Goal: Task Accomplishment & Management: Use online tool/utility

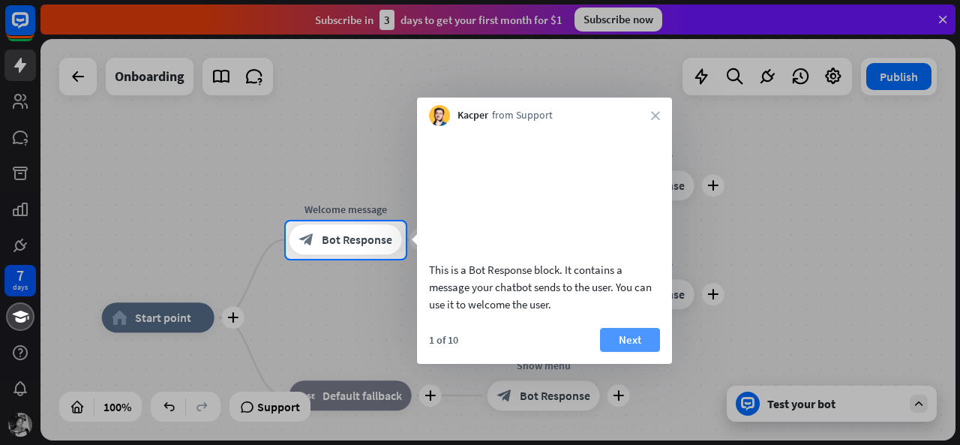
click at [611, 351] on button "Next" at bounding box center [630, 340] width 60 height 24
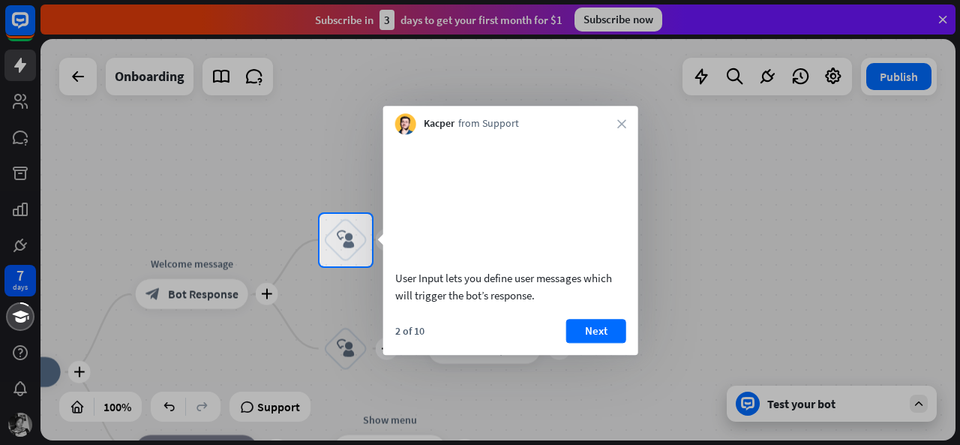
click at [611, 343] on button "Next" at bounding box center [596, 331] width 60 height 24
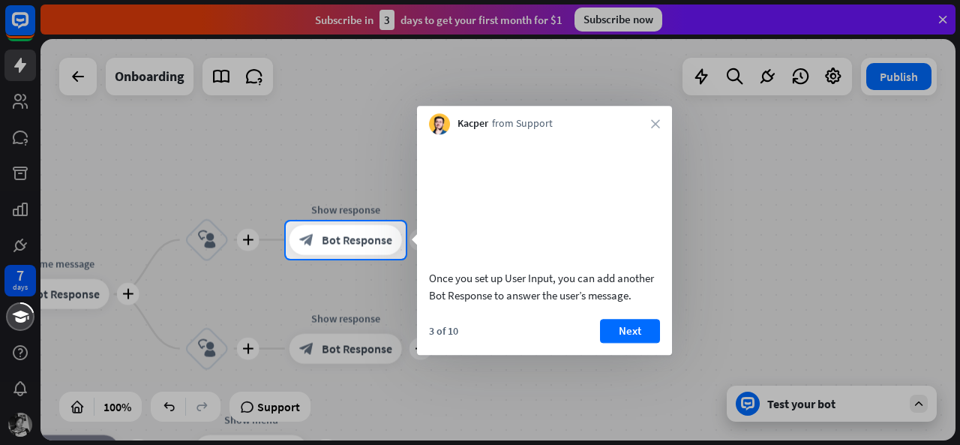
click at [611, 343] on button "Next" at bounding box center [630, 331] width 60 height 24
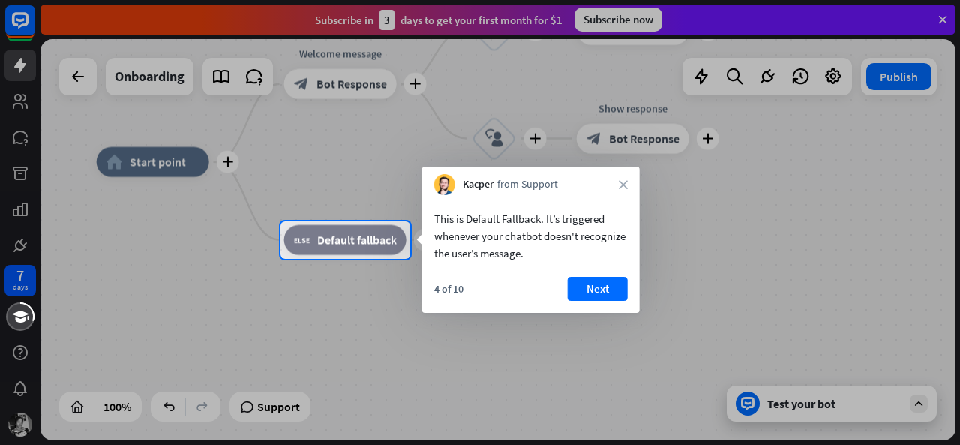
click at [623, 179] on div "Kacper from Support close" at bounding box center [531, 181] width 218 height 29
click at [583, 296] on button "Next" at bounding box center [598, 289] width 60 height 24
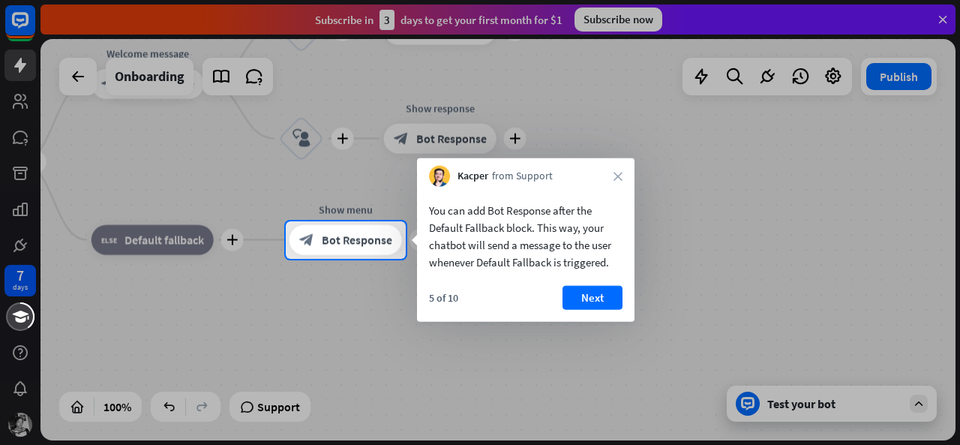
click at [583, 296] on button "Next" at bounding box center [593, 298] width 60 height 24
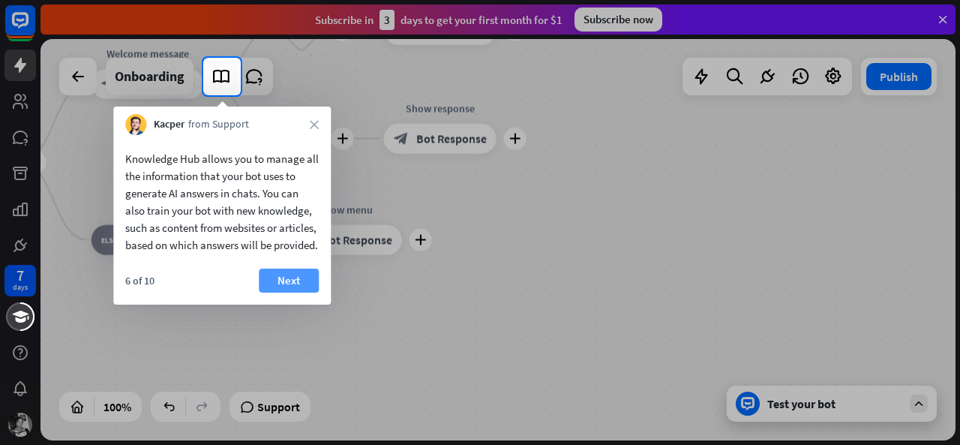
click at [288, 292] on button "Next" at bounding box center [289, 281] width 60 height 24
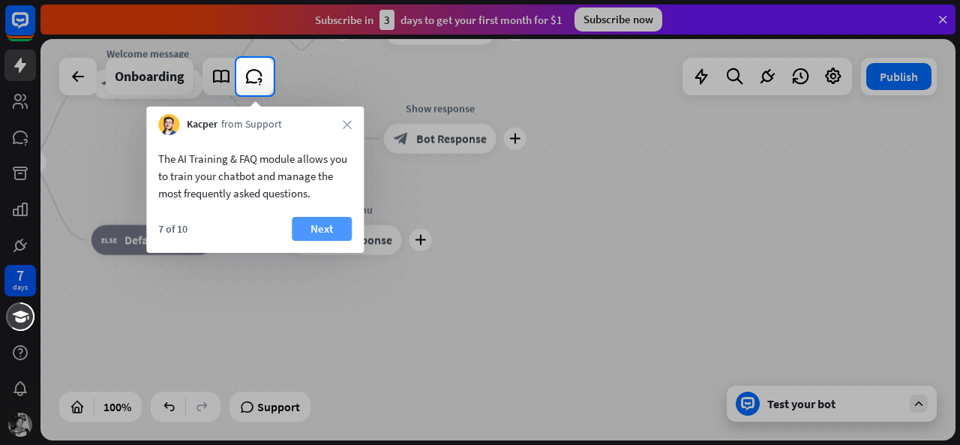
click at [299, 232] on button "Next" at bounding box center [322, 229] width 60 height 24
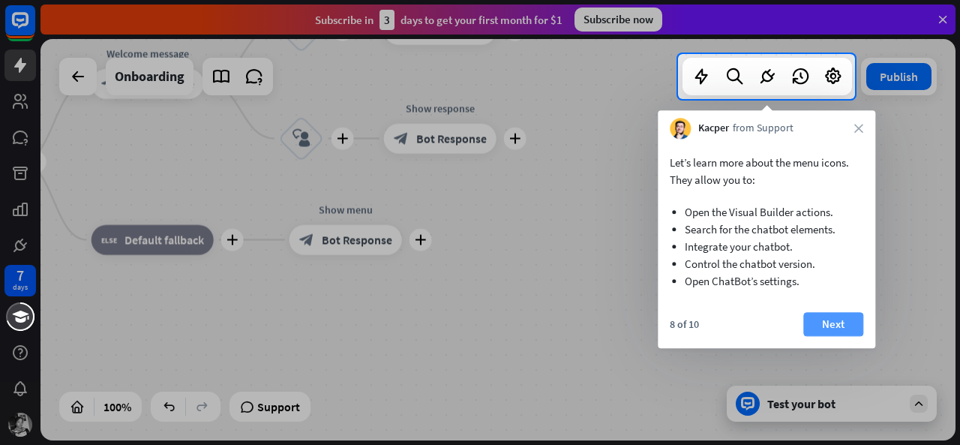
click at [822, 317] on button "Next" at bounding box center [833, 324] width 60 height 24
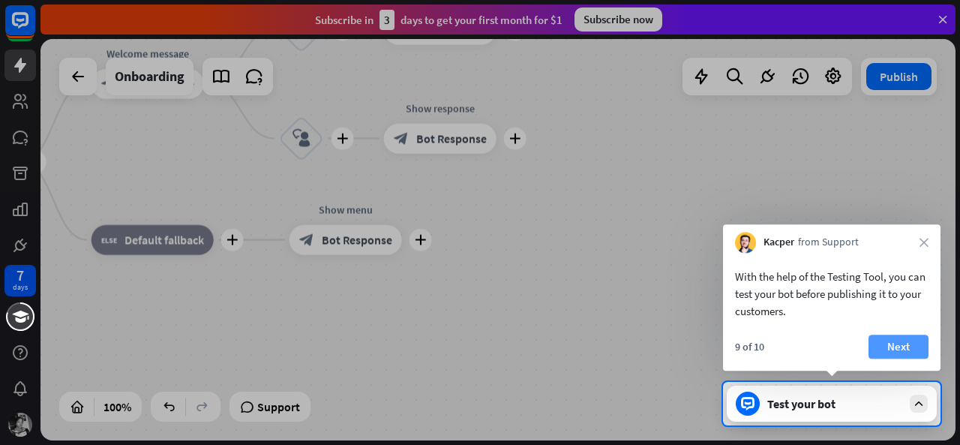
click at [884, 343] on button "Next" at bounding box center [899, 347] width 60 height 24
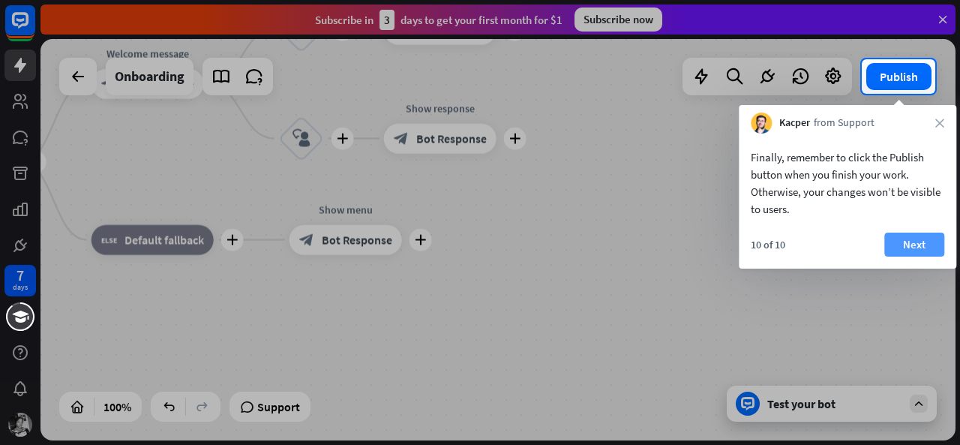
click at [899, 240] on button "Next" at bounding box center [914, 245] width 60 height 24
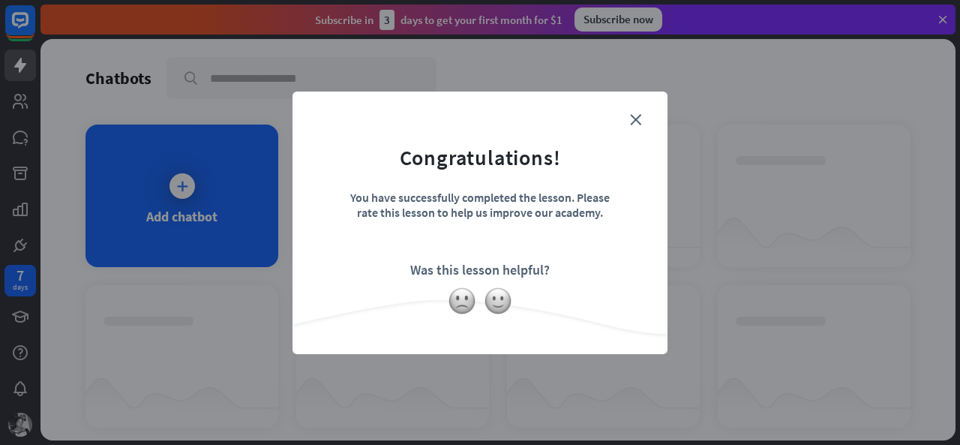
click at [641, 114] on icon "close" at bounding box center [635, 119] width 11 height 11
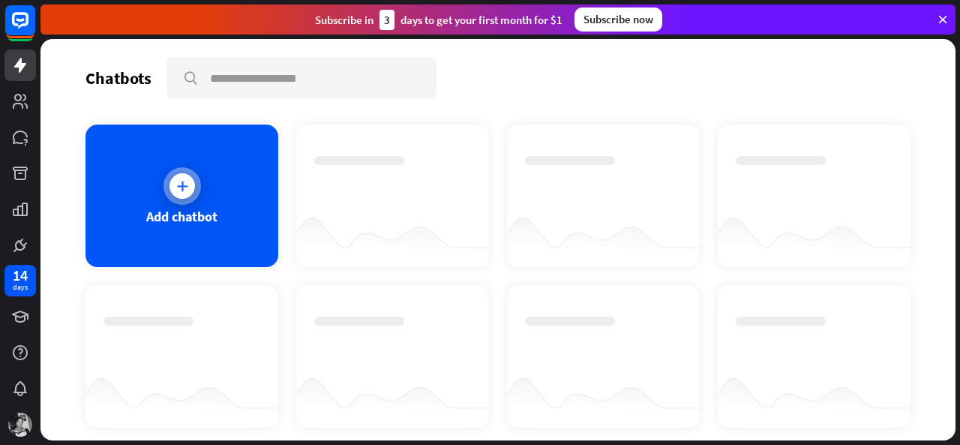
click at [181, 179] on icon at bounding box center [182, 186] width 15 height 15
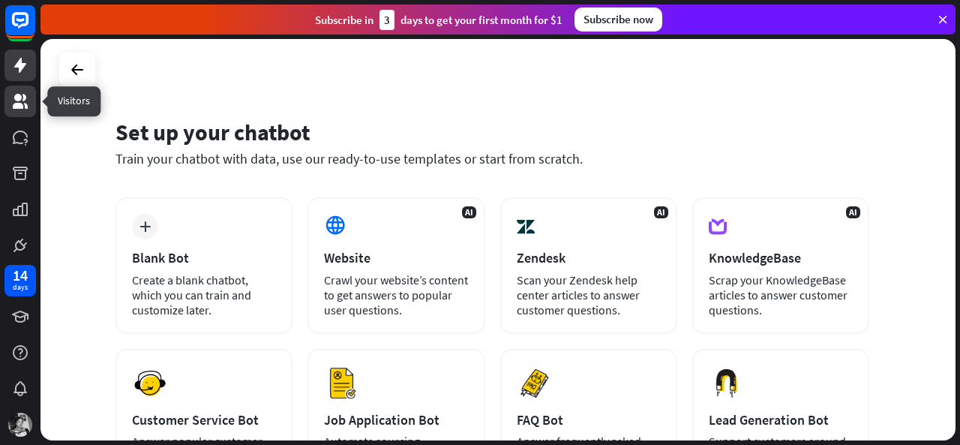
click at [18, 98] on icon at bounding box center [20, 101] width 15 height 15
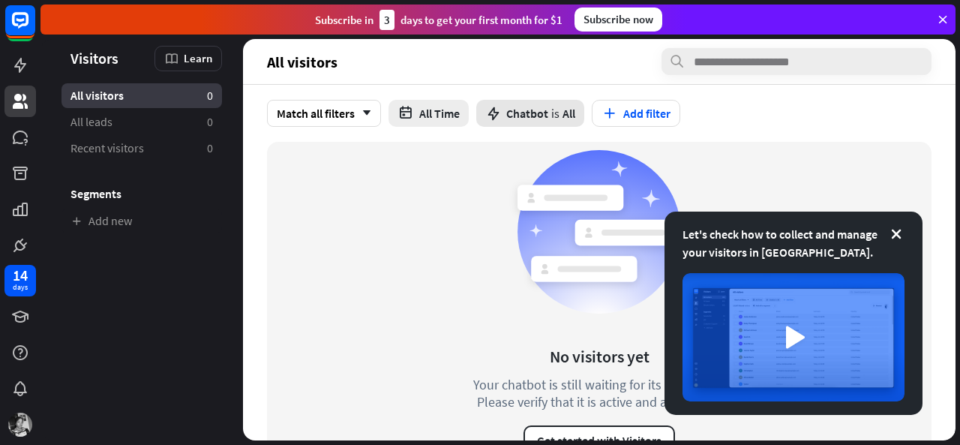
click at [512, 118] on span "Chatbot" at bounding box center [527, 113] width 42 height 15
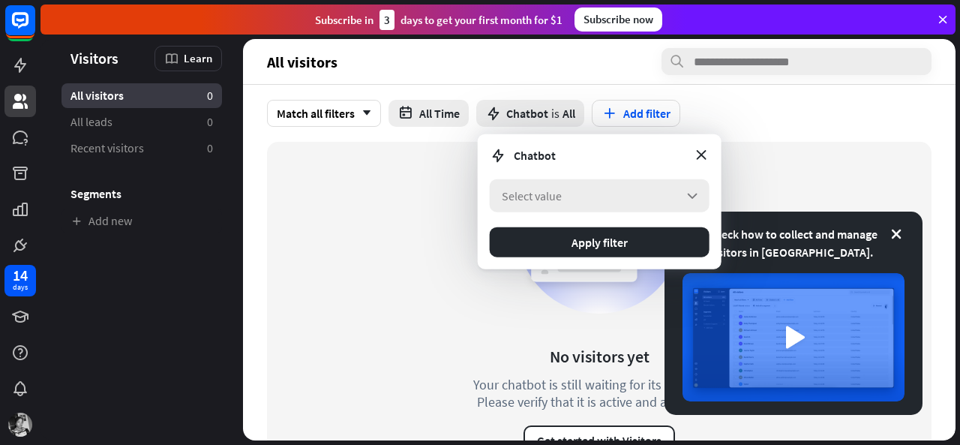
click at [625, 202] on div "Select value arrow_down" at bounding box center [600, 195] width 220 height 33
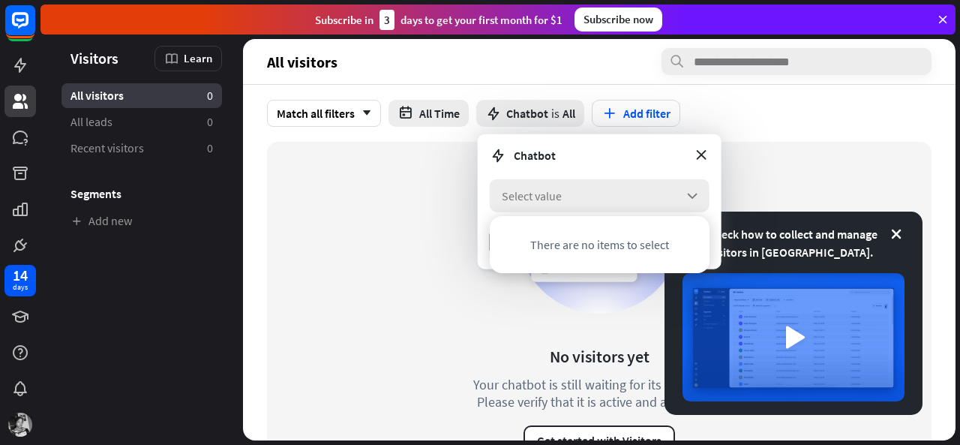
click at [625, 202] on div "Select value arrow_down" at bounding box center [600, 195] width 220 height 33
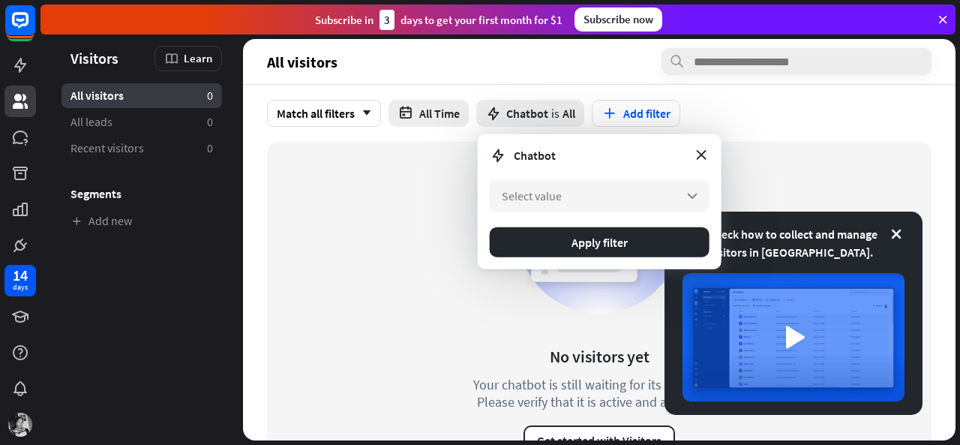
click at [695, 163] on div "Chatbot" at bounding box center [600, 155] width 220 height 18
click at [698, 155] on icon at bounding box center [701, 154] width 17 height 17
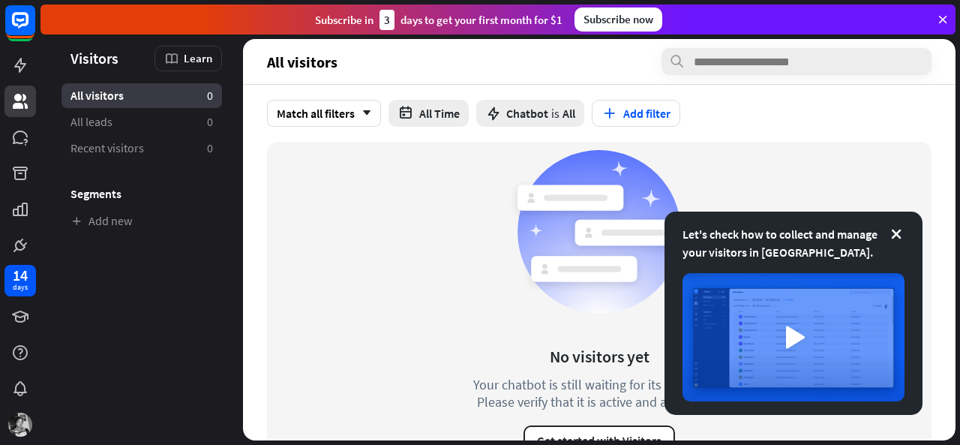
scroll to position [29, 0]
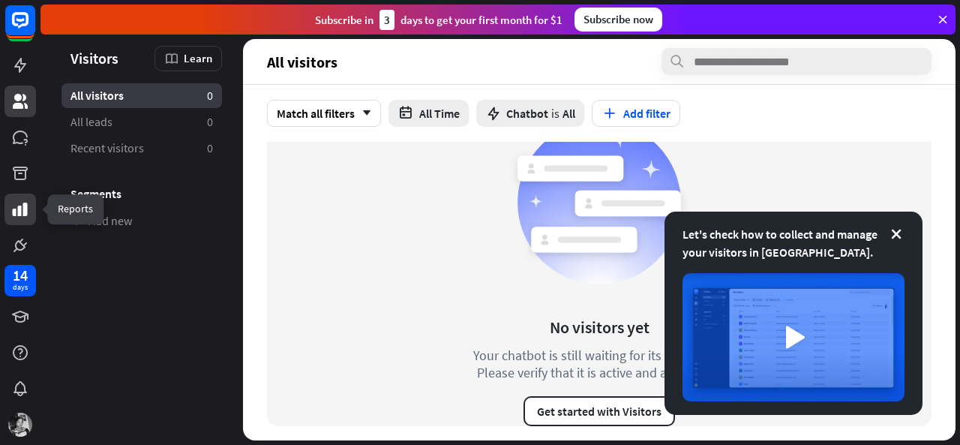
click at [17, 214] on icon at bounding box center [20, 209] width 18 height 18
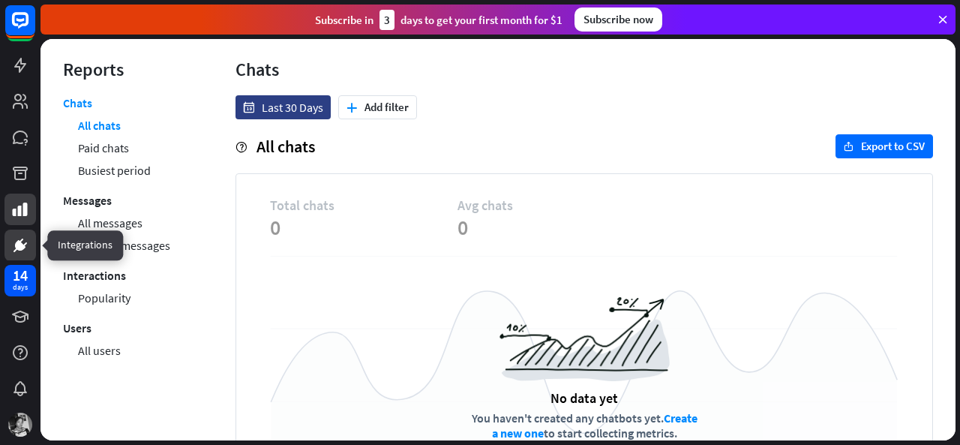
click at [17, 239] on icon at bounding box center [20, 245] width 18 height 18
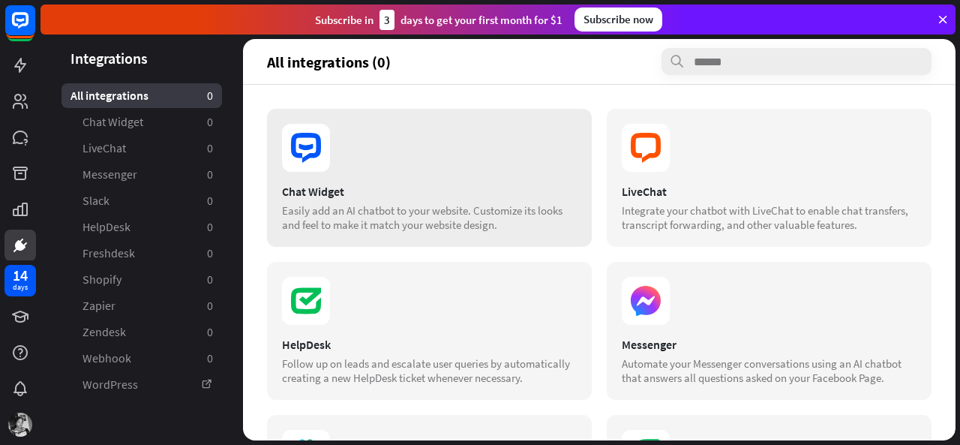
click at [344, 193] on div "Chat Widget" at bounding box center [429, 191] width 295 height 15
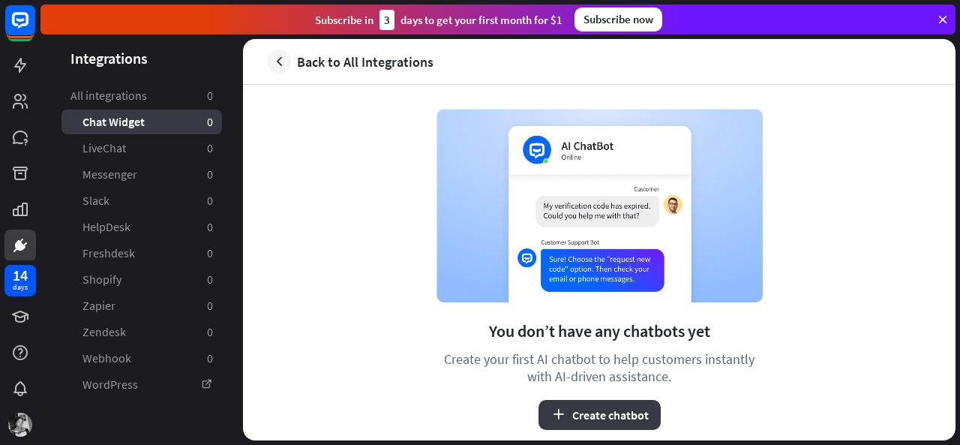
click at [571, 421] on button "Create chatbot" at bounding box center [600, 415] width 122 height 30
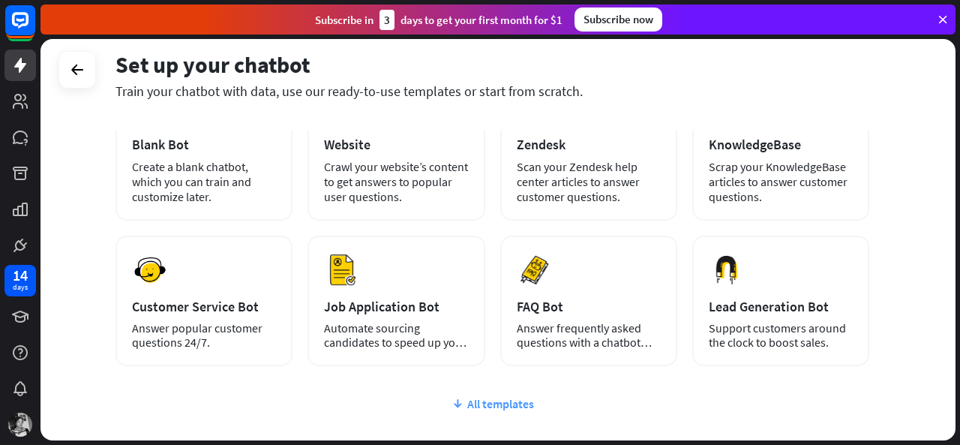
scroll to position [115, 0]
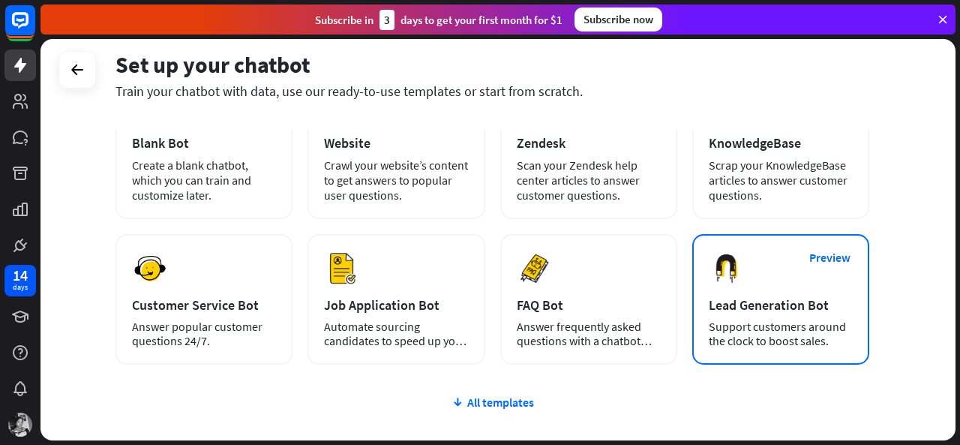
click at [770, 311] on div "Lead Generation Bot" at bounding box center [781, 304] width 144 height 17
